Goal: Check status: Check status

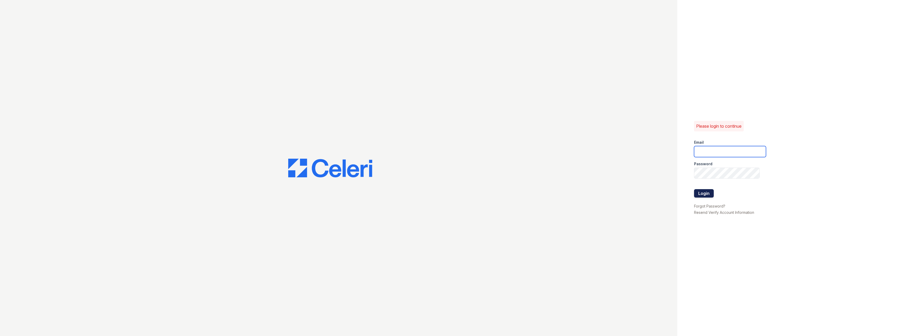
type input "pablo.mosquera@greystar.com"
click at [700, 196] on button "Login" at bounding box center [704, 193] width 20 height 8
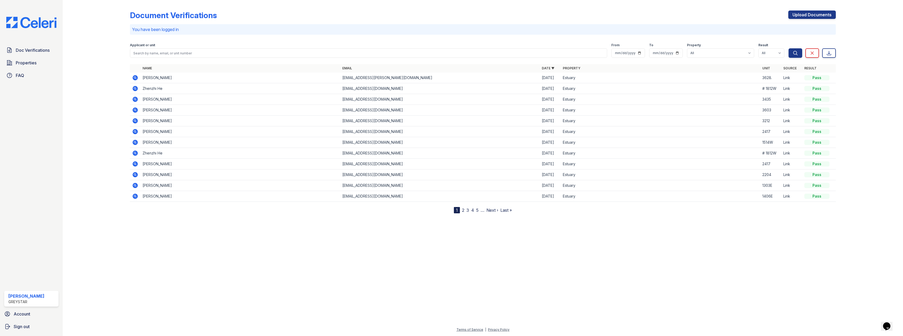
click at [136, 76] on icon at bounding box center [135, 77] width 5 height 5
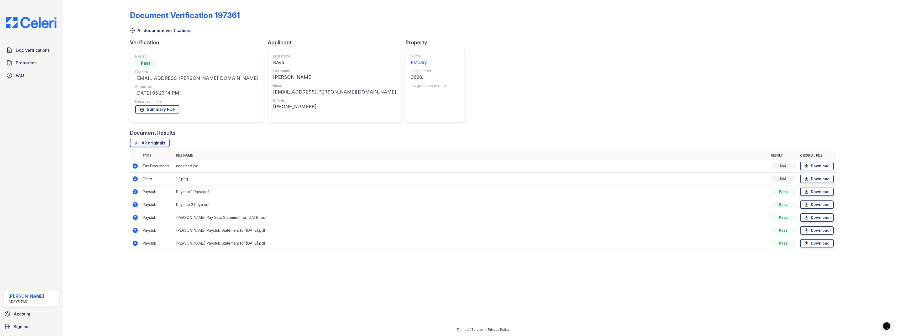
click at [135, 194] on icon at bounding box center [135, 192] width 6 height 6
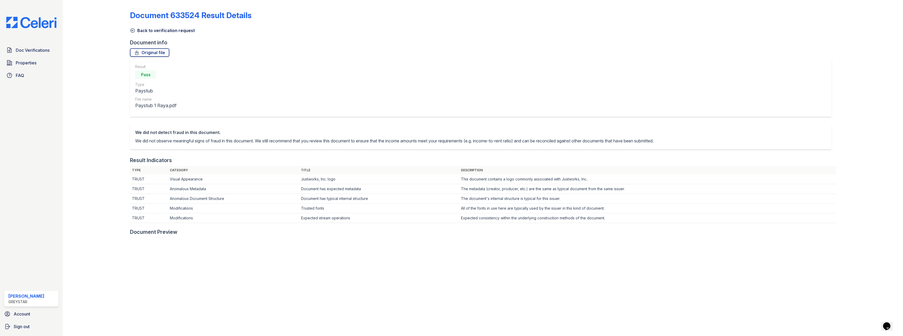
click at [132, 30] on icon at bounding box center [132, 30] width 5 height 5
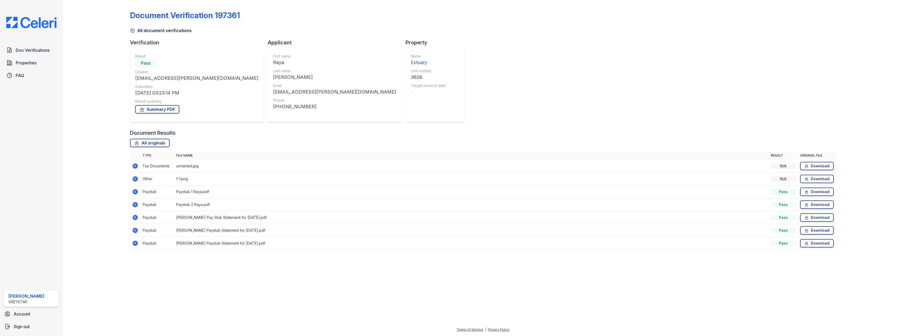
click at [135, 192] on icon at bounding box center [134, 191] width 1 height 1
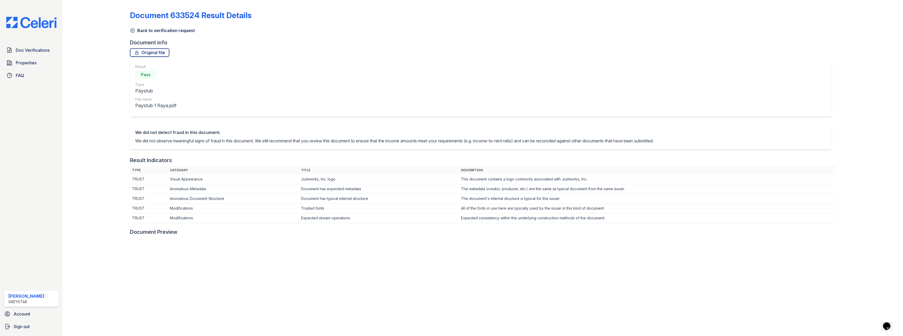
click at [133, 31] on icon at bounding box center [132, 30] width 5 height 5
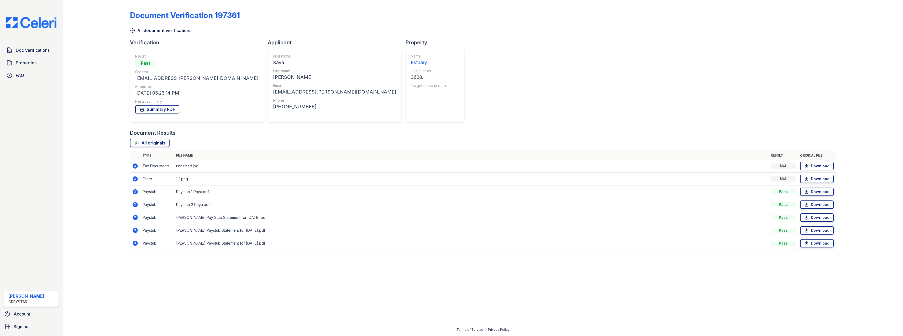
click at [137, 192] on icon at bounding box center [135, 191] width 5 height 5
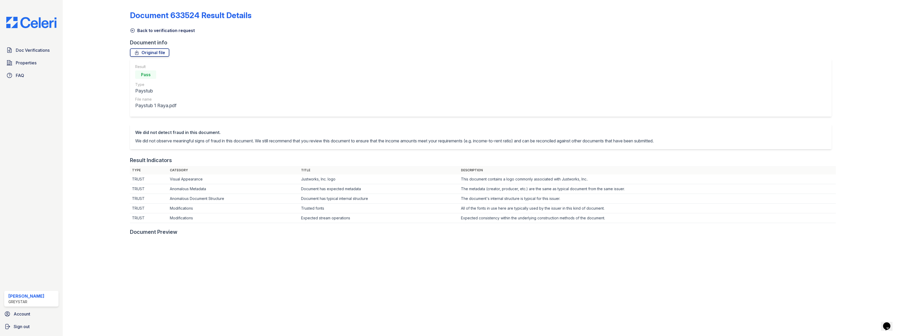
click at [132, 31] on icon at bounding box center [133, 31] width 4 height 4
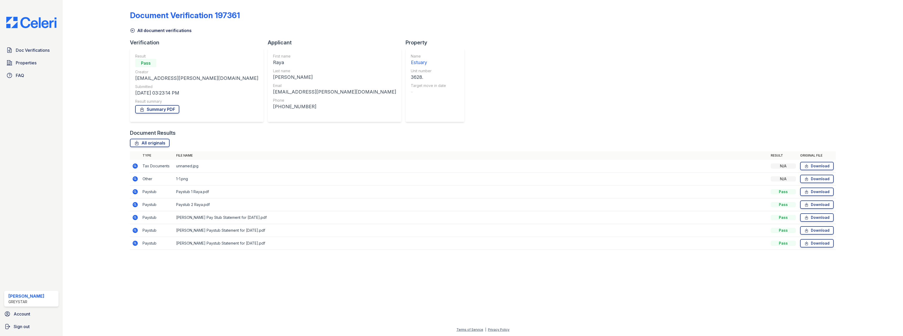
click at [135, 192] on icon at bounding box center [134, 191] width 1 height 1
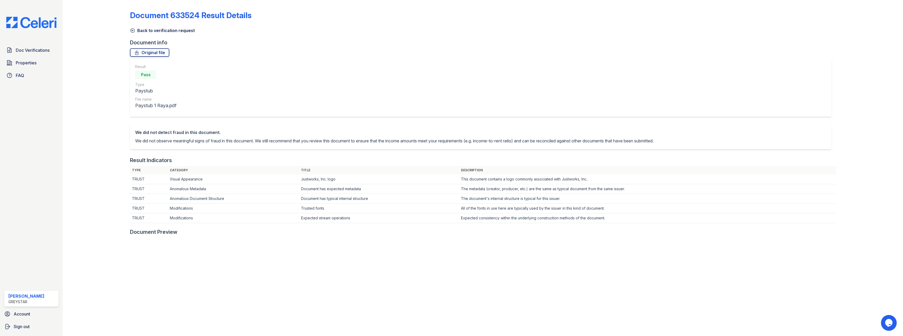
click at [132, 29] on icon at bounding box center [132, 30] width 5 height 5
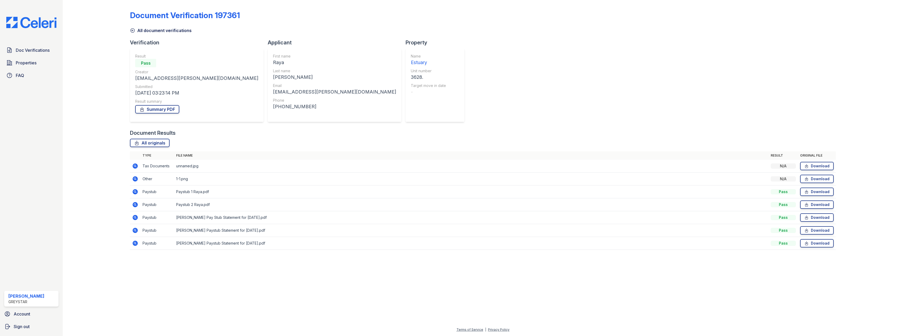
click at [136, 204] on icon at bounding box center [135, 204] width 6 height 6
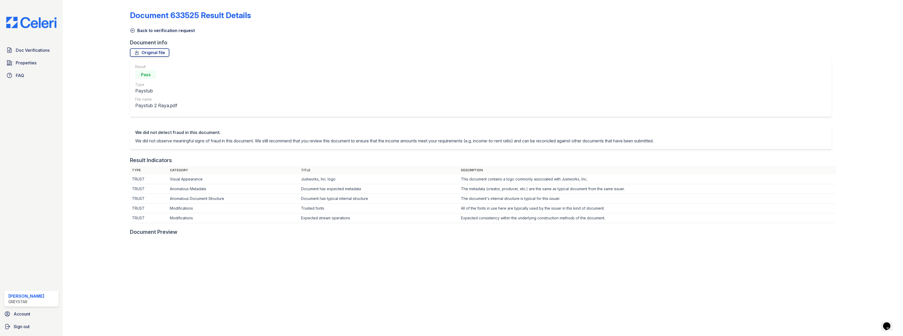
click at [133, 30] on icon at bounding box center [132, 30] width 5 height 5
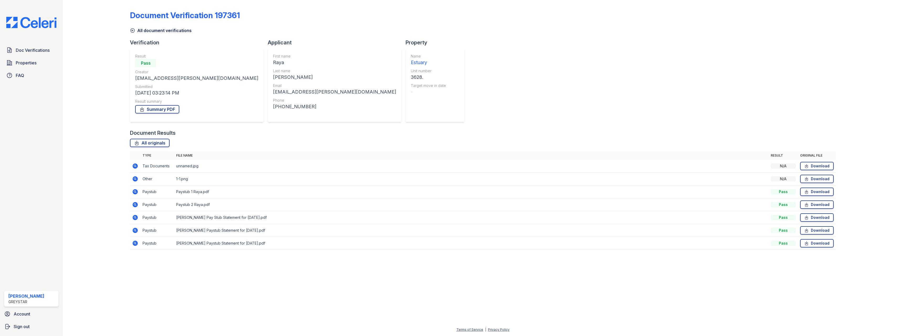
click at [136, 191] on icon at bounding box center [135, 192] width 6 height 6
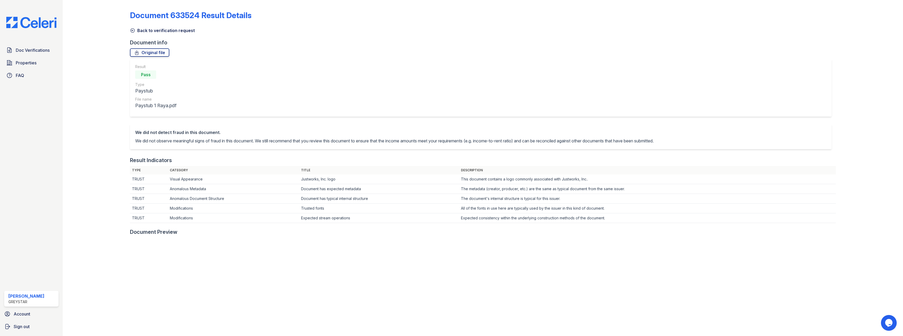
click at [131, 31] on icon at bounding box center [132, 30] width 5 height 5
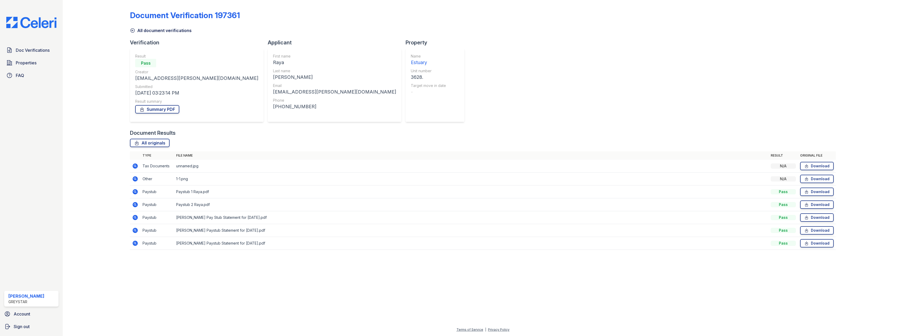
click at [135, 165] on icon at bounding box center [135, 166] width 6 height 6
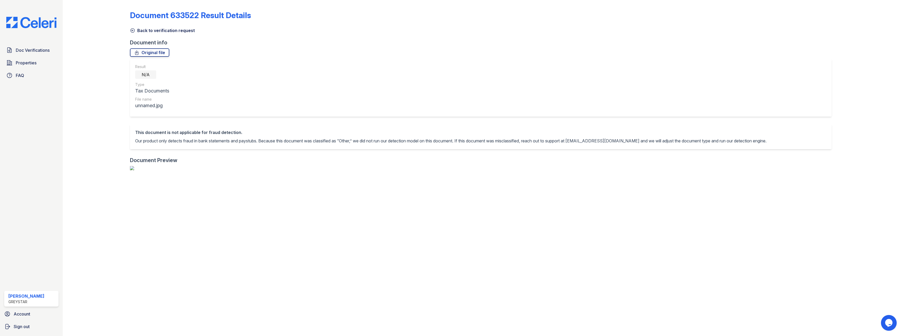
click at [130, 30] on div "Document 633522 Result Details Back to verification request Document info Origi…" at bounding box center [483, 255] width 824 height 510
click at [133, 29] on icon at bounding box center [132, 30] width 5 height 5
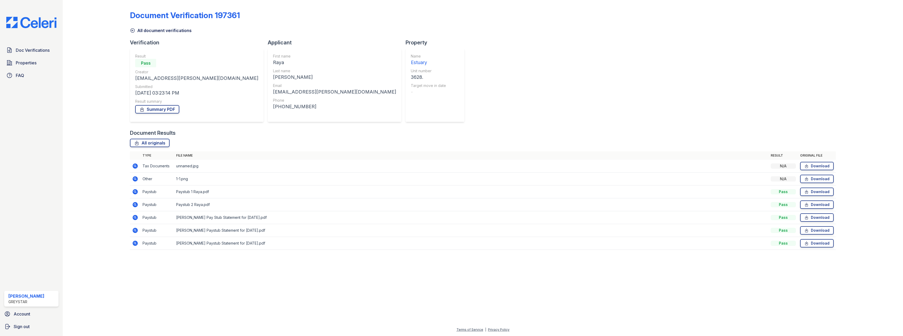
click at [136, 218] on icon at bounding box center [135, 217] width 5 height 5
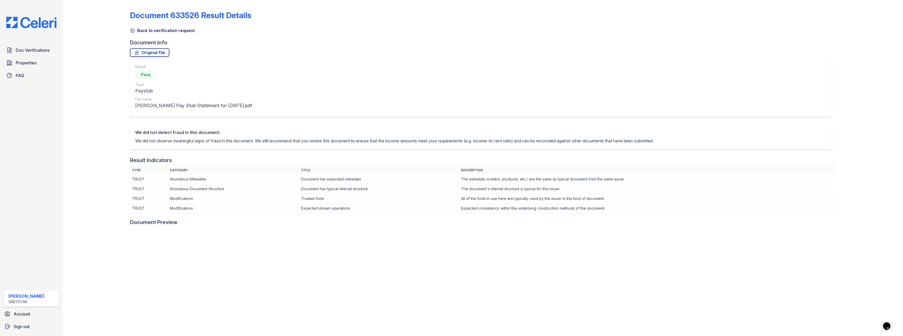
click at [135, 29] on icon at bounding box center [132, 30] width 5 height 5
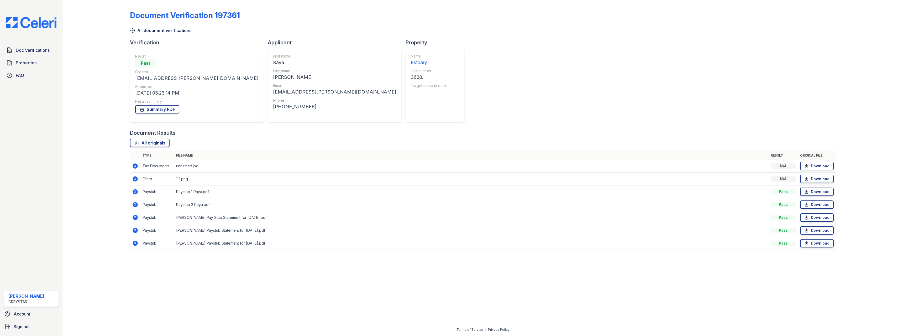
click at [136, 242] on icon at bounding box center [135, 243] width 5 height 5
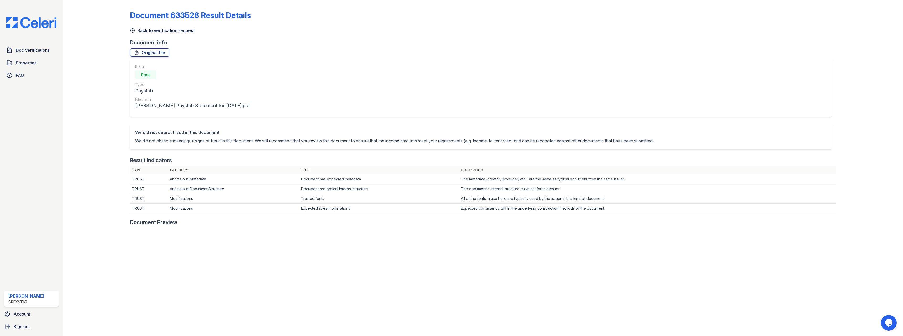
click at [133, 31] on icon at bounding box center [132, 30] width 5 height 5
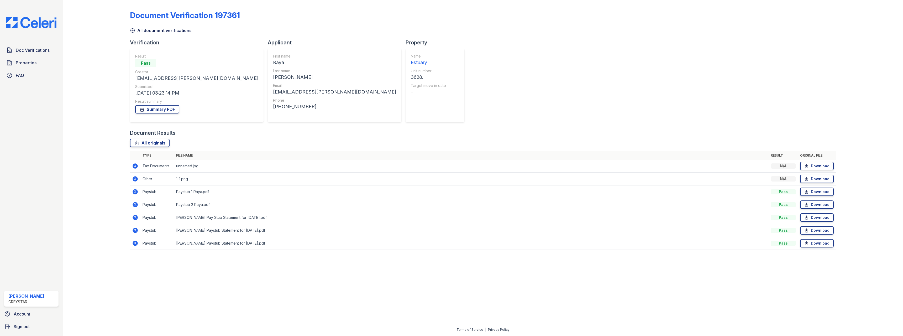
click at [134, 228] on icon at bounding box center [135, 230] width 6 height 6
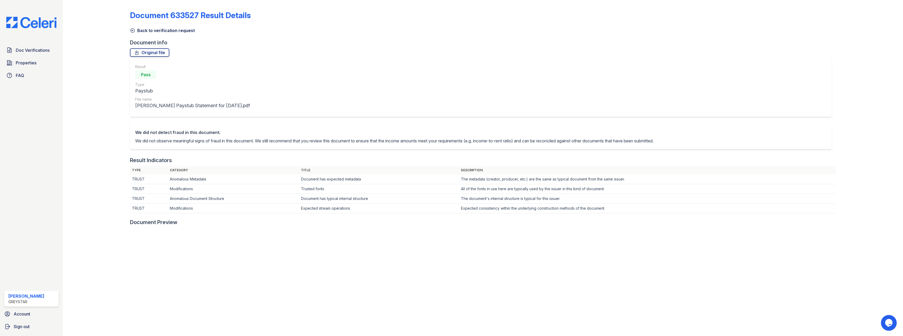
click at [132, 29] on icon at bounding box center [132, 30] width 5 height 5
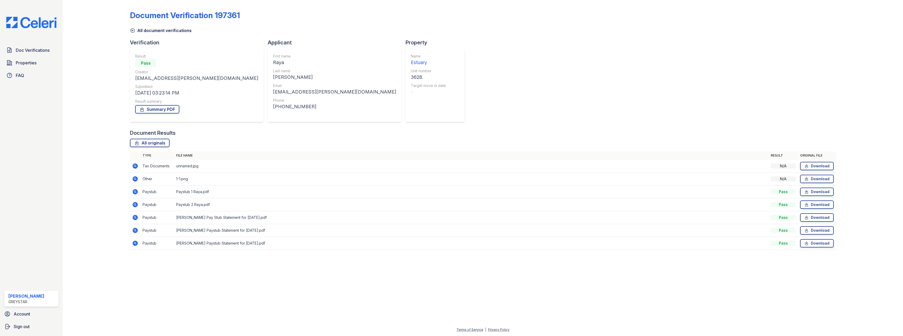
click at [135, 242] on icon at bounding box center [135, 243] width 6 height 6
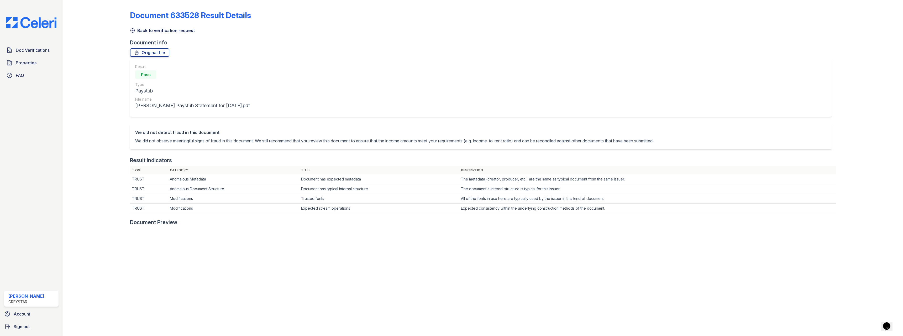
click at [131, 33] on link "Back to verification request" at bounding box center [162, 30] width 65 height 6
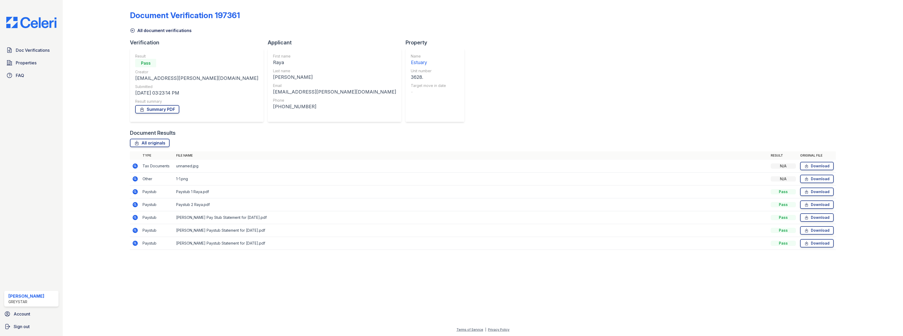
click at [136, 217] on icon at bounding box center [135, 217] width 5 height 5
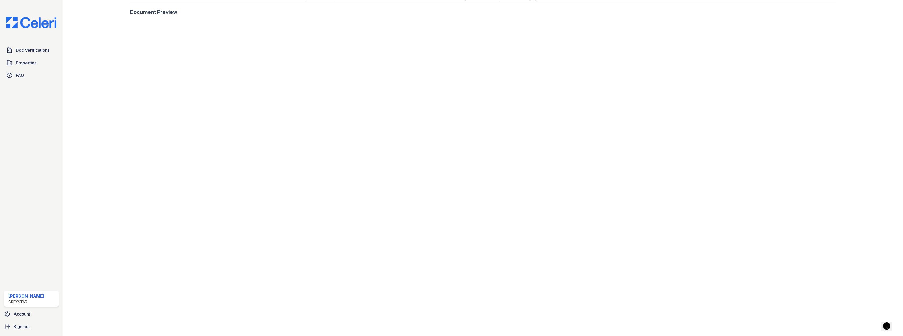
scroll to position [26, 0]
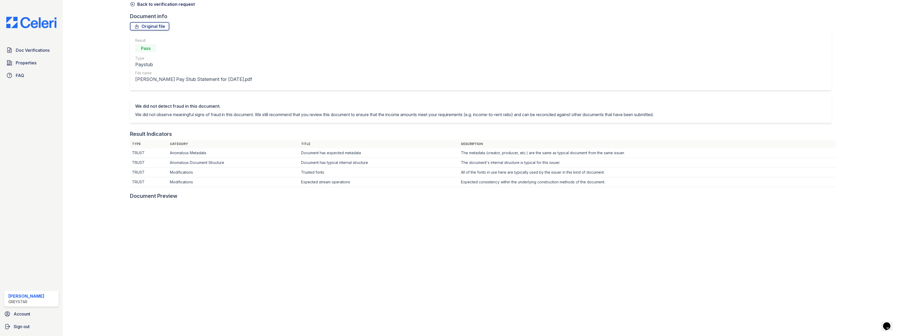
click at [198, 120] on div "We did not detect fraud in this document. We did not observe meaningful signs o…" at bounding box center [481, 110] width 702 height 25
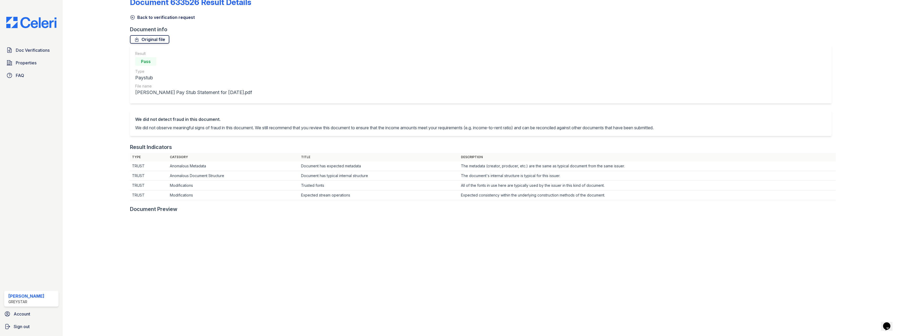
scroll to position [0, 0]
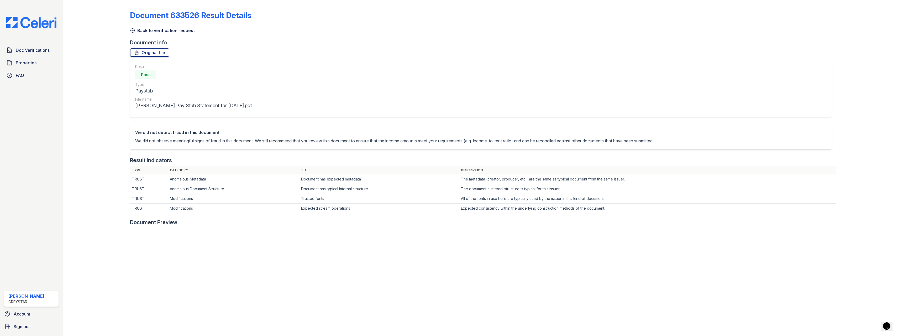
click at [134, 33] on icon at bounding box center [132, 30] width 5 height 5
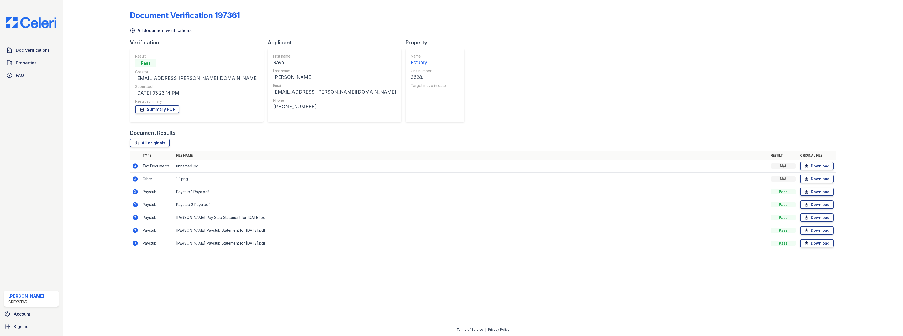
click at [136, 243] on icon at bounding box center [135, 243] width 6 height 6
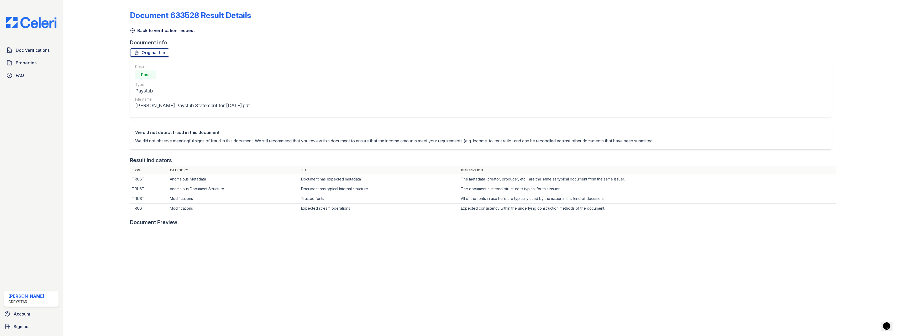
click at [133, 31] on icon at bounding box center [132, 30] width 5 height 5
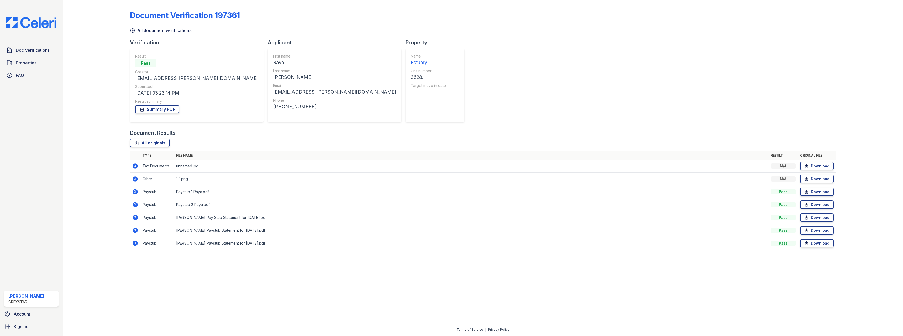
click at [135, 230] on icon at bounding box center [134, 229] width 1 height 1
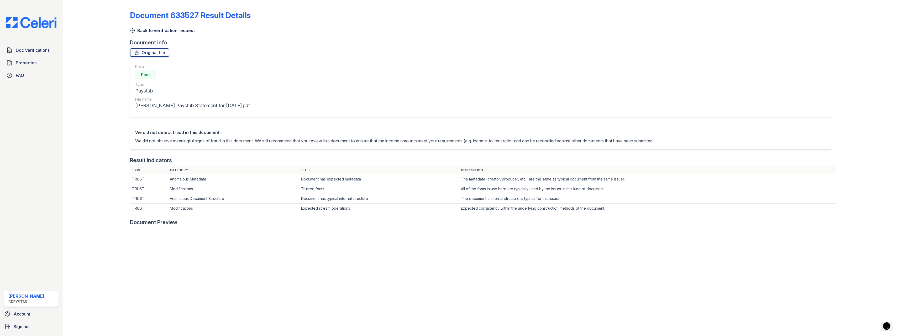
click at [132, 31] on icon at bounding box center [132, 30] width 5 height 5
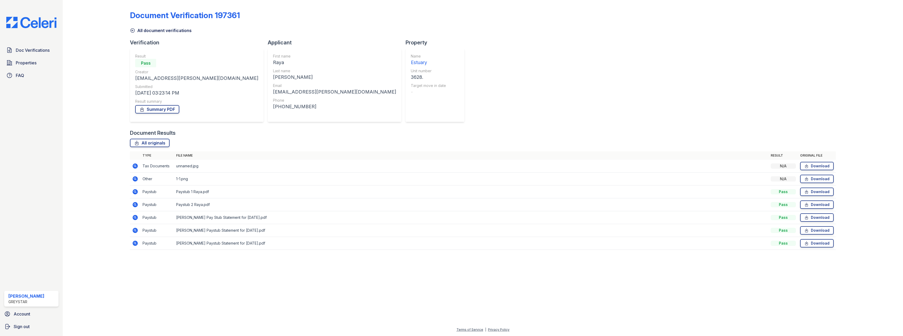
click at [137, 244] on icon at bounding box center [135, 243] width 6 height 6
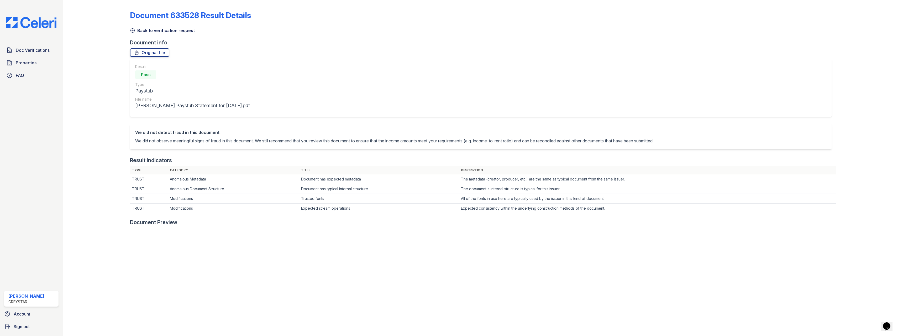
click at [132, 29] on icon at bounding box center [133, 31] width 4 height 4
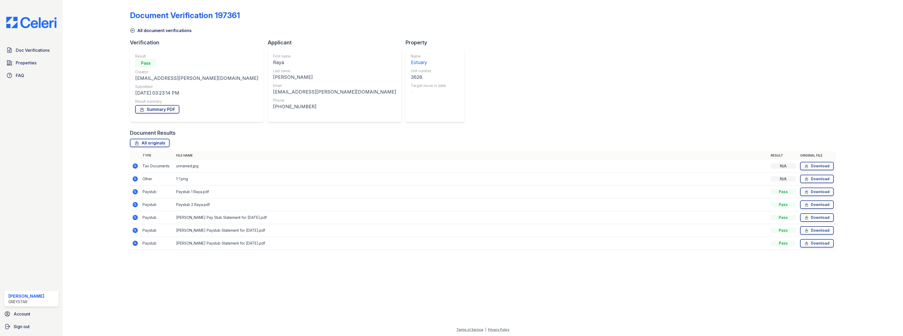
click at [136, 230] on icon at bounding box center [135, 230] width 6 height 6
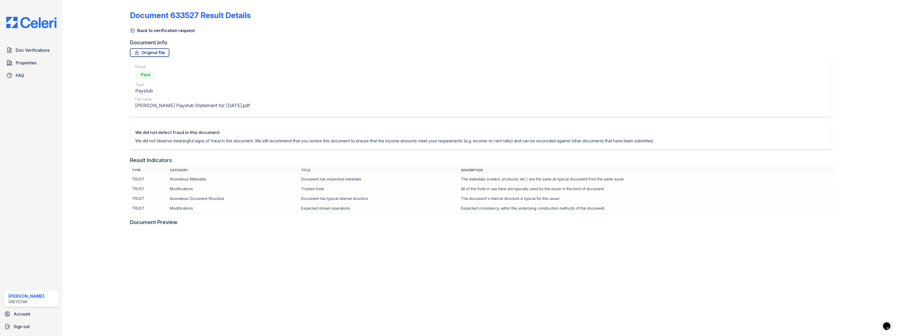
click at [132, 30] on icon at bounding box center [132, 30] width 5 height 5
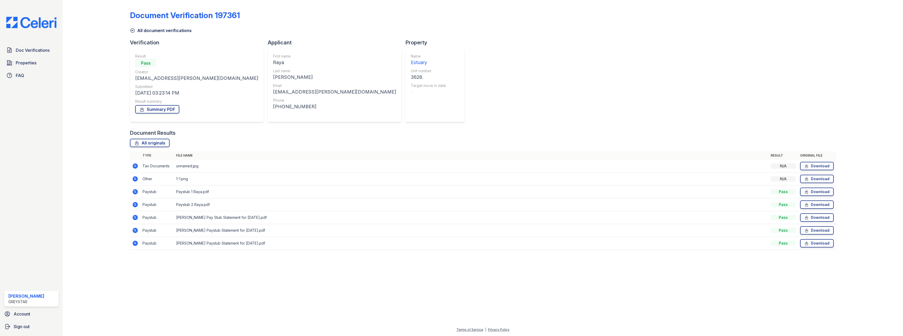
click at [136, 216] on icon at bounding box center [135, 217] width 5 height 5
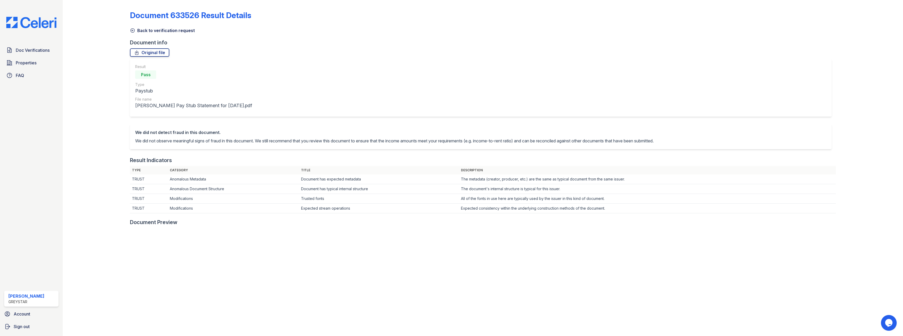
click at [132, 30] on icon at bounding box center [133, 31] width 4 height 4
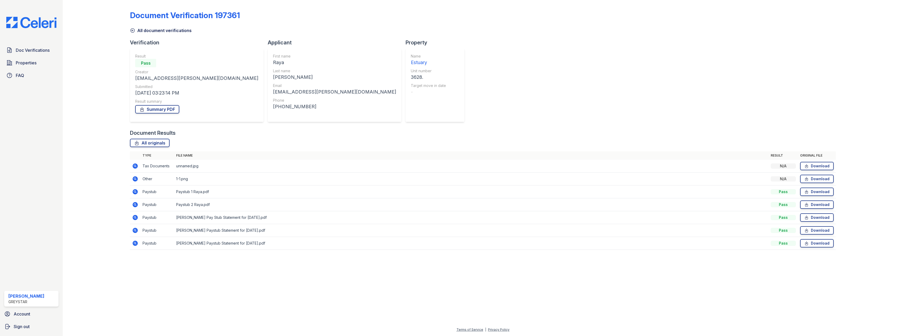
click at [137, 242] on icon at bounding box center [135, 243] width 5 height 5
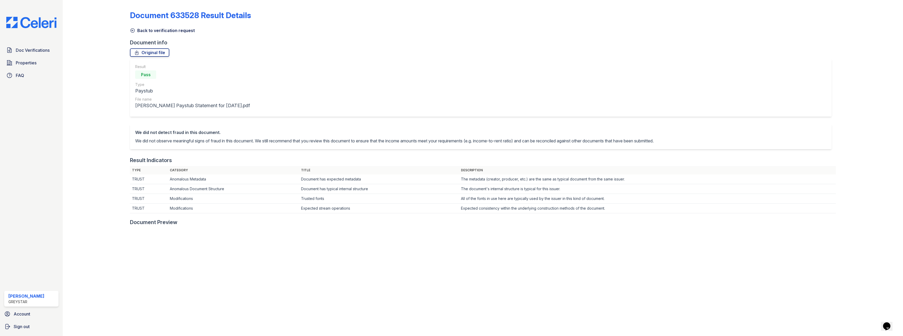
click at [131, 29] on icon at bounding box center [133, 31] width 4 height 4
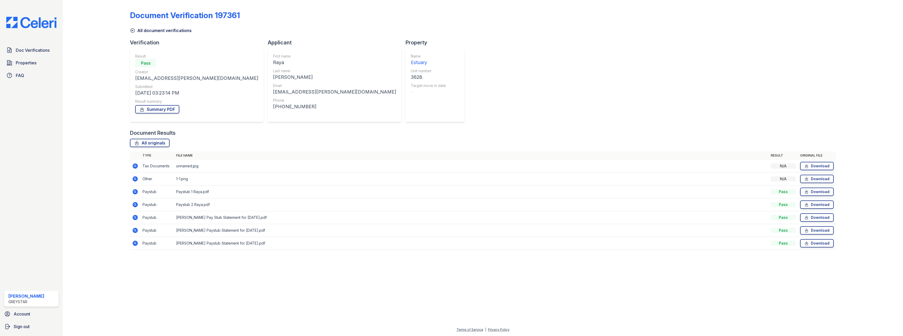
click at [134, 215] on icon at bounding box center [135, 217] width 5 height 5
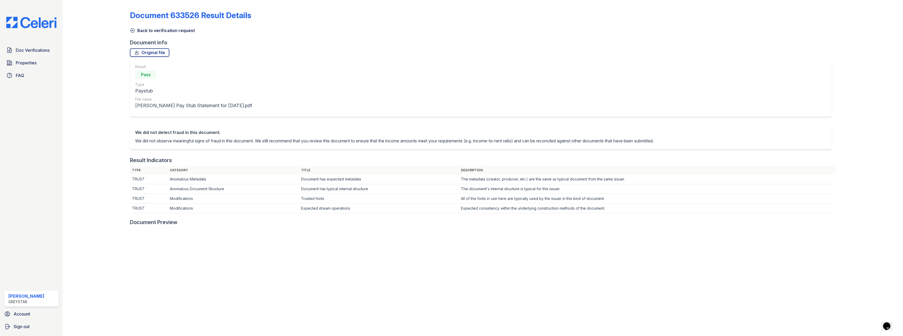
click at [134, 29] on icon at bounding box center [132, 30] width 5 height 5
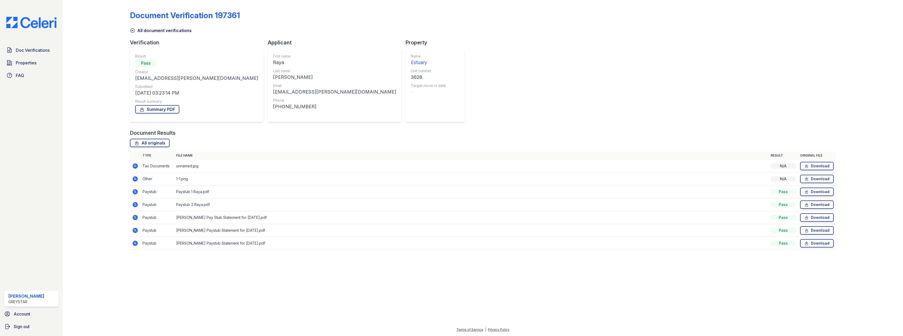
click at [136, 230] on icon at bounding box center [135, 230] width 5 height 5
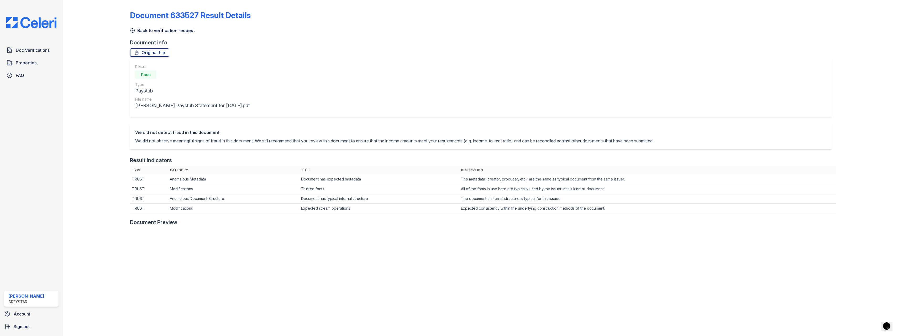
click at [134, 32] on icon at bounding box center [132, 30] width 5 height 5
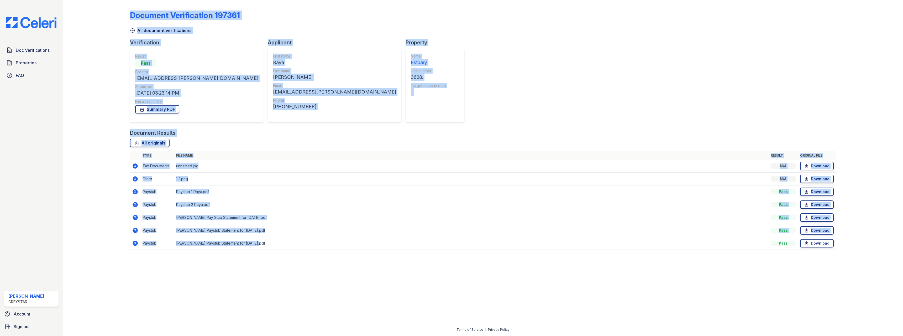
drag, startPoint x: 258, startPoint y: 243, endPoint x: 129, endPoint y: 158, distance: 154.5
click at [129, 158] on div "Document Verification 197361 All document verifications Verification Result Pas…" at bounding box center [483, 131] width 824 height 263
click at [169, 186] on td "Paystub" at bounding box center [157, 191] width 34 height 13
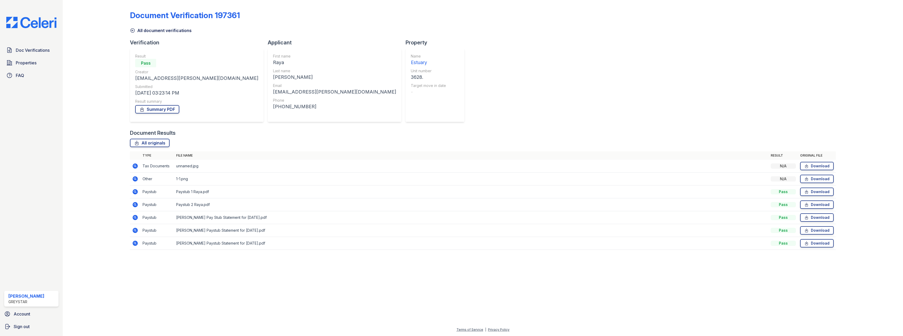
click at [134, 179] on icon at bounding box center [135, 179] width 6 height 6
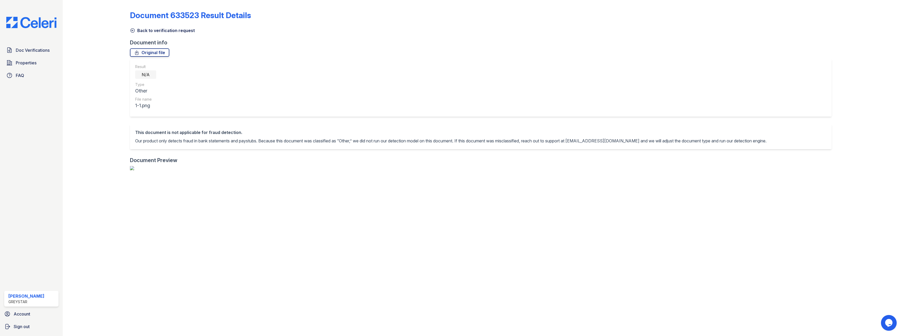
click at [133, 30] on icon at bounding box center [132, 30] width 5 height 5
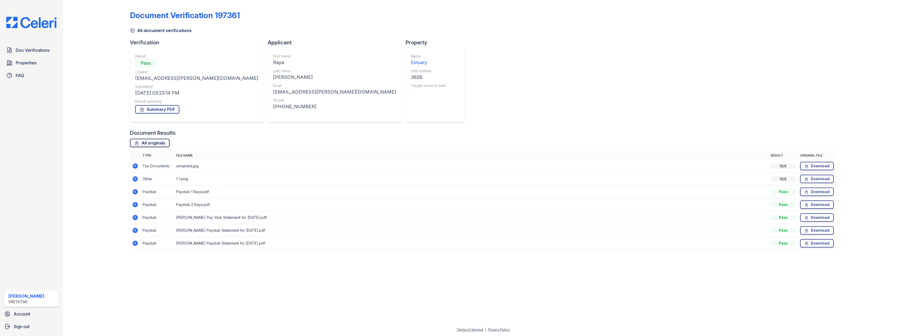
click at [146, 142] on link "All originals" at bounding box center [150, 143] width 40 height 8
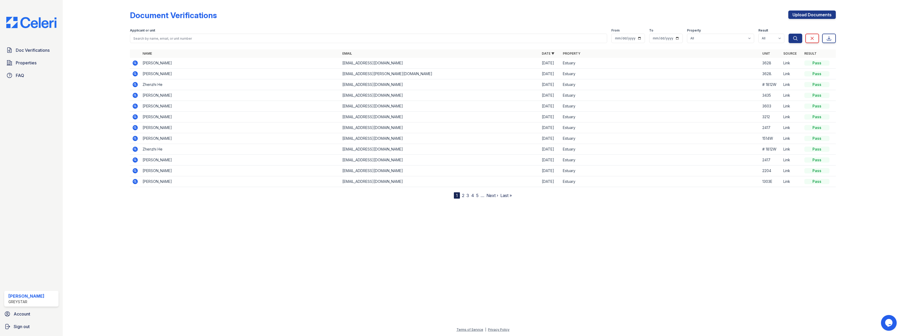
click at [136, 62] on icon at bounding box center [135, 63] width 6 height 6
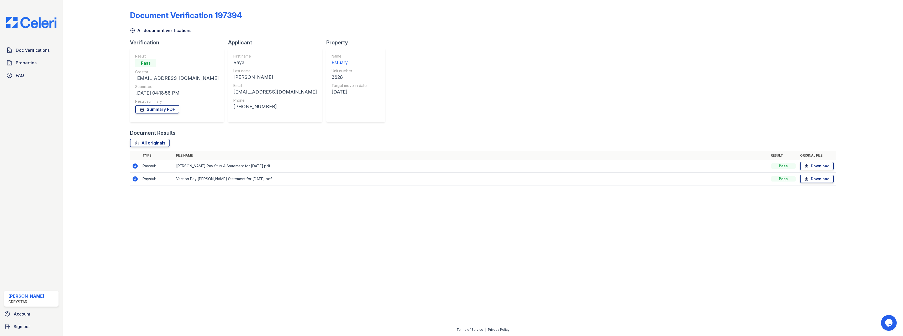
click at [134, 168] on icon at bounding box center [135, 165] width 5 height 5
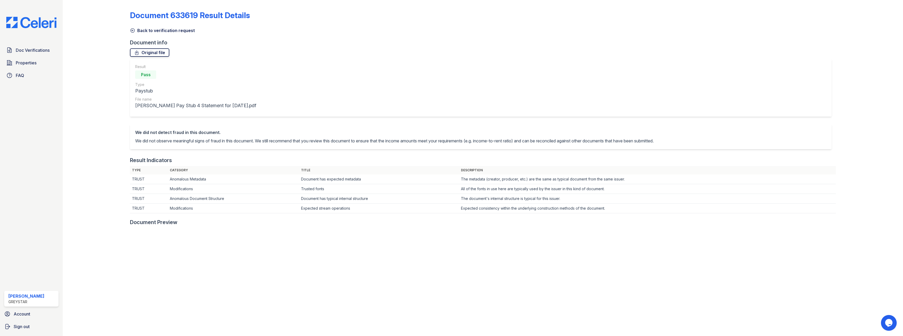
click at [145, 54] on link "Original file" at bounding box center [149, 52] width 39 height 8
